Goal: Information Seeking & Learning: Learn about a topic

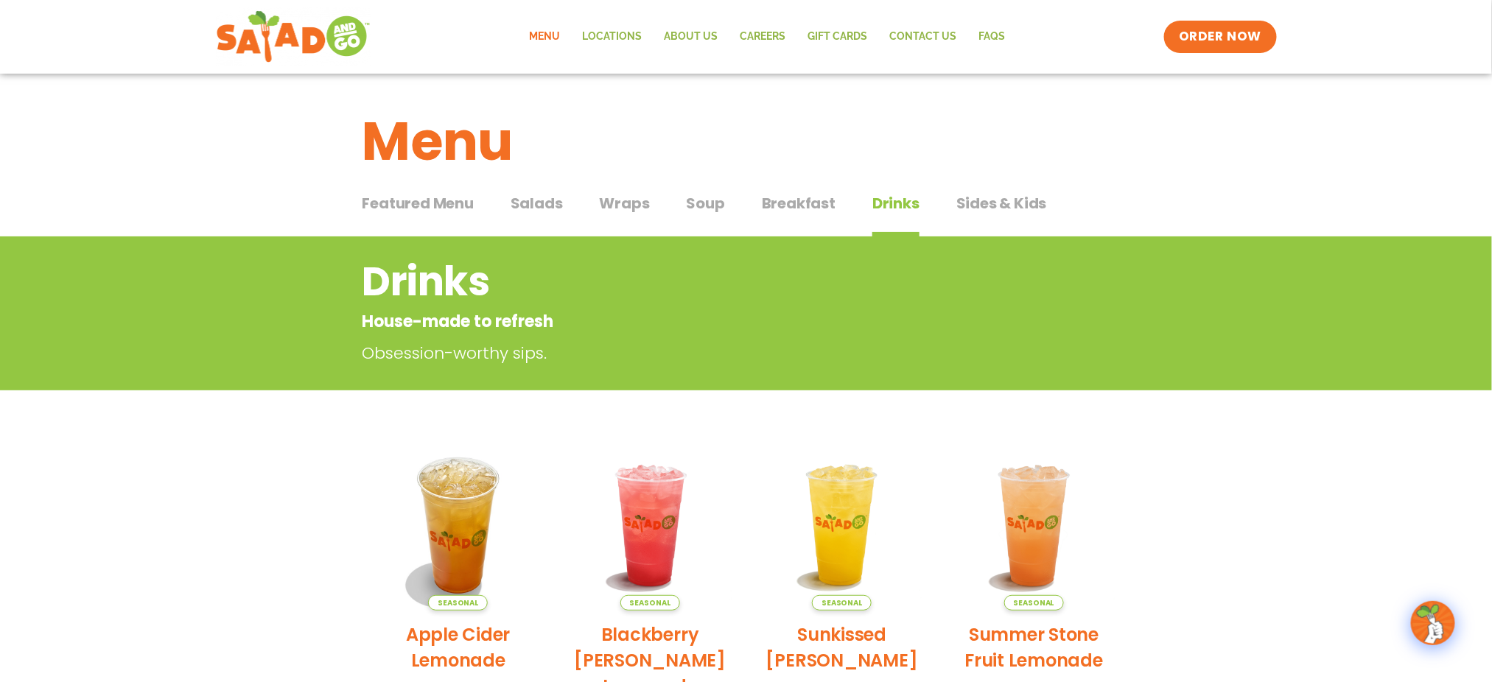
click at [779, 201] on span "Breakfast" at bounding box center [799, 203] width 74 height 22
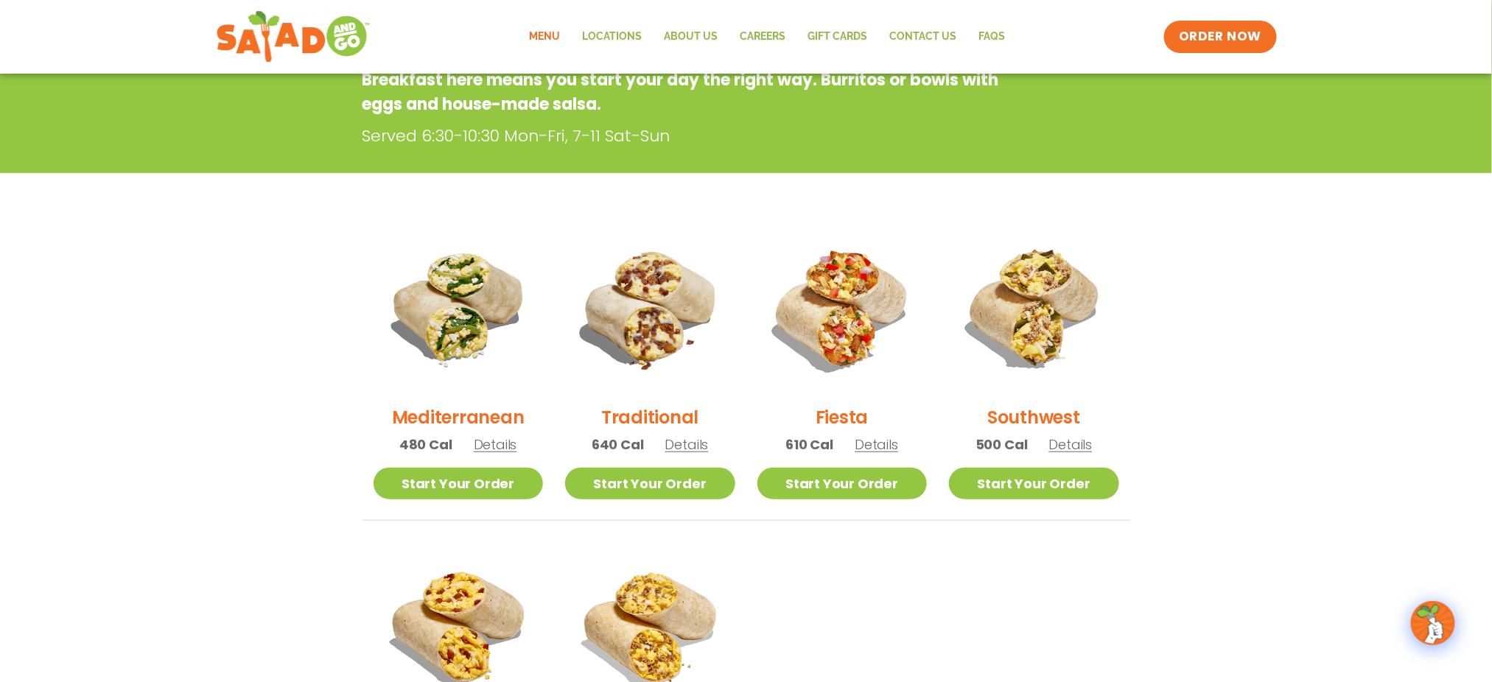
scroll to position [160, 0]
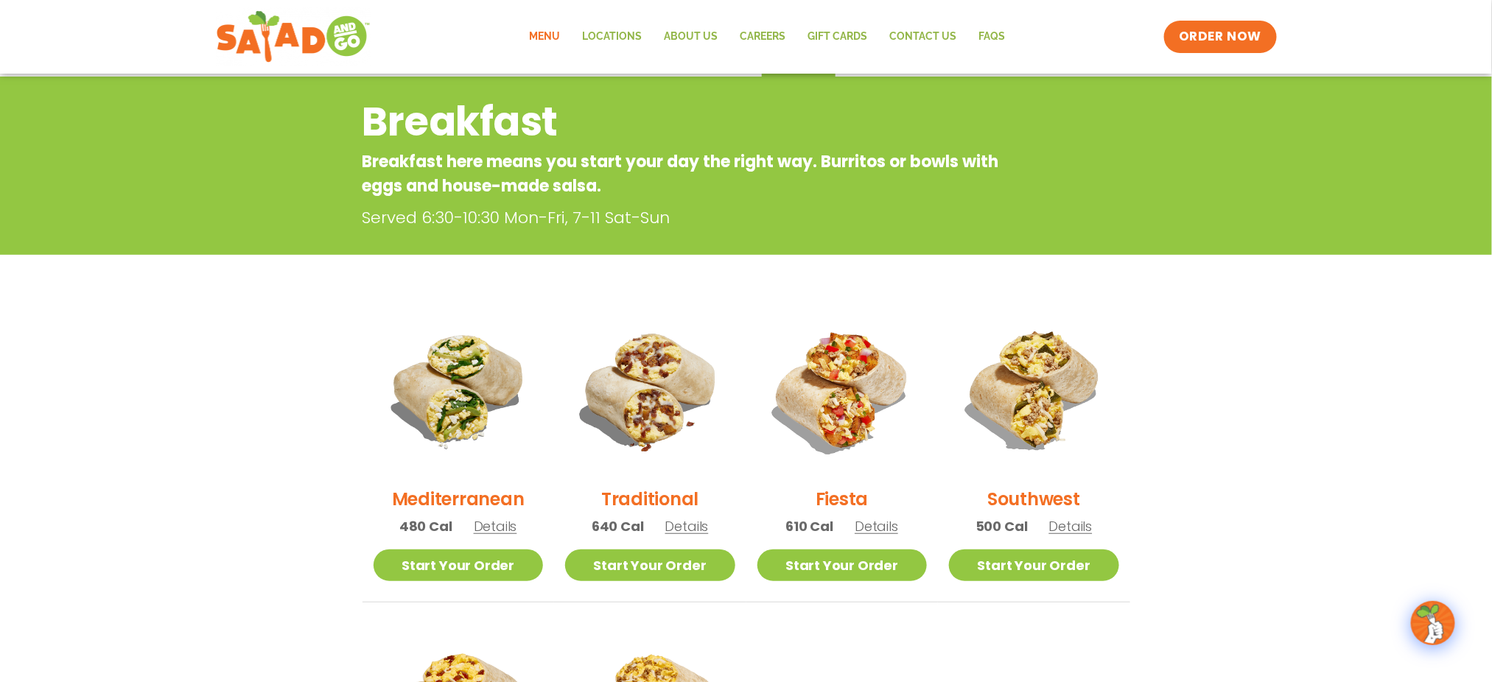
click at [564, 39] on link "Menu" at bounding box center [545, 37] width 53 height 34
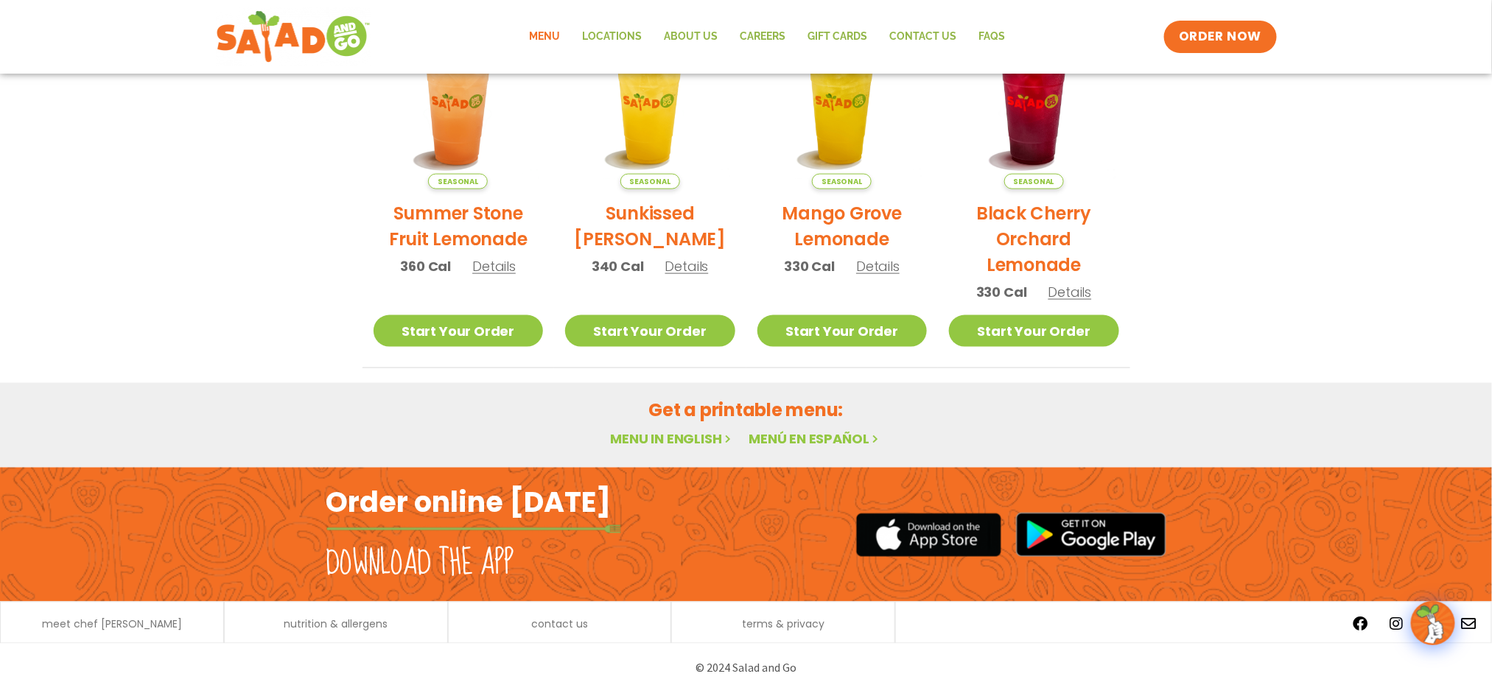
scroll to position [581, 0]
